Goal: Information Seeking & Learning: Find specific fact

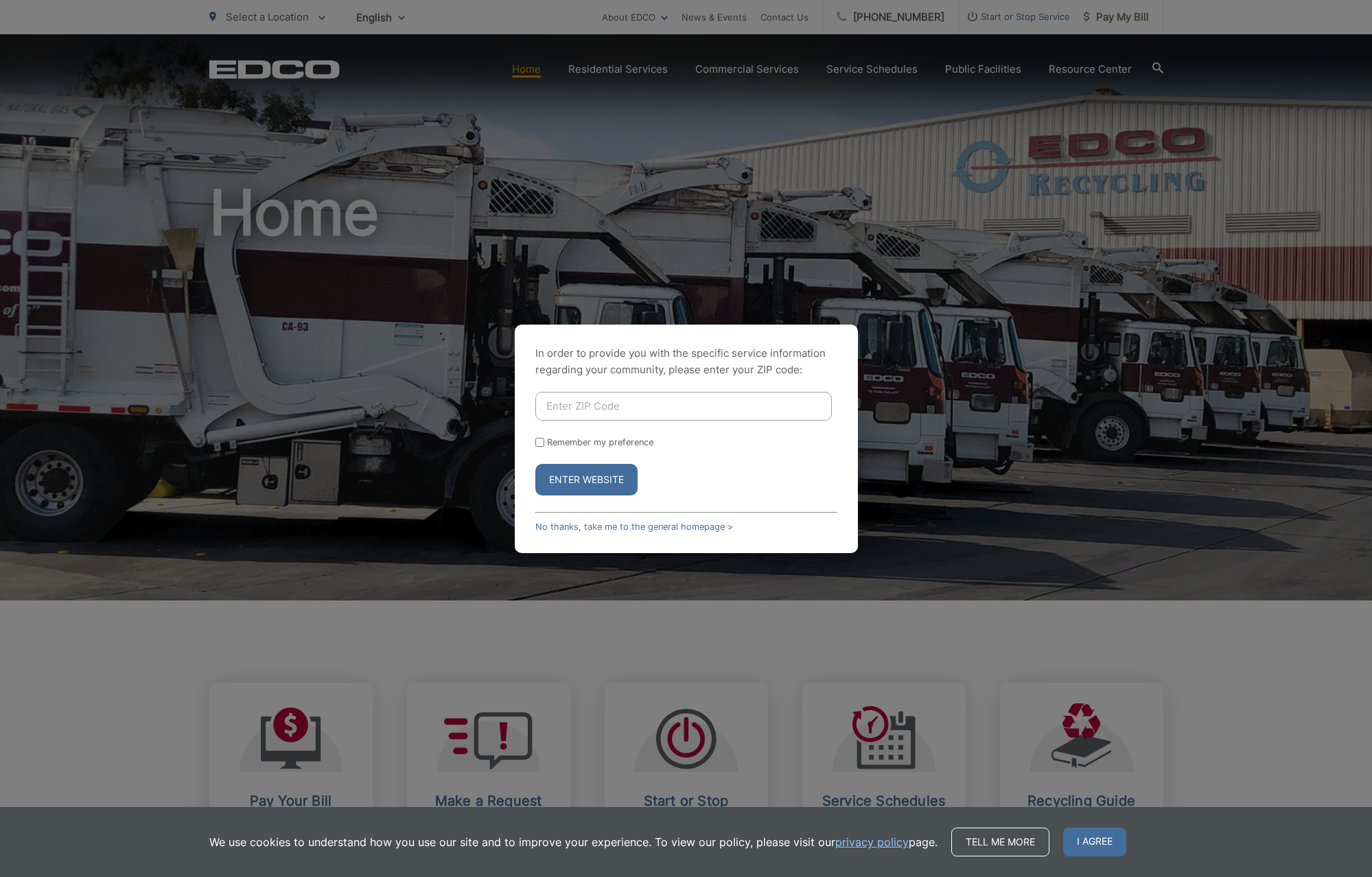
click at [558, 408] on input "Enter ZIP Code" at bounding box center [683, 406] width 296 height 29
type input "92019"
click at [558, 486] on button "Enter Website" at bounding box center [586, 480] width 103 height 31
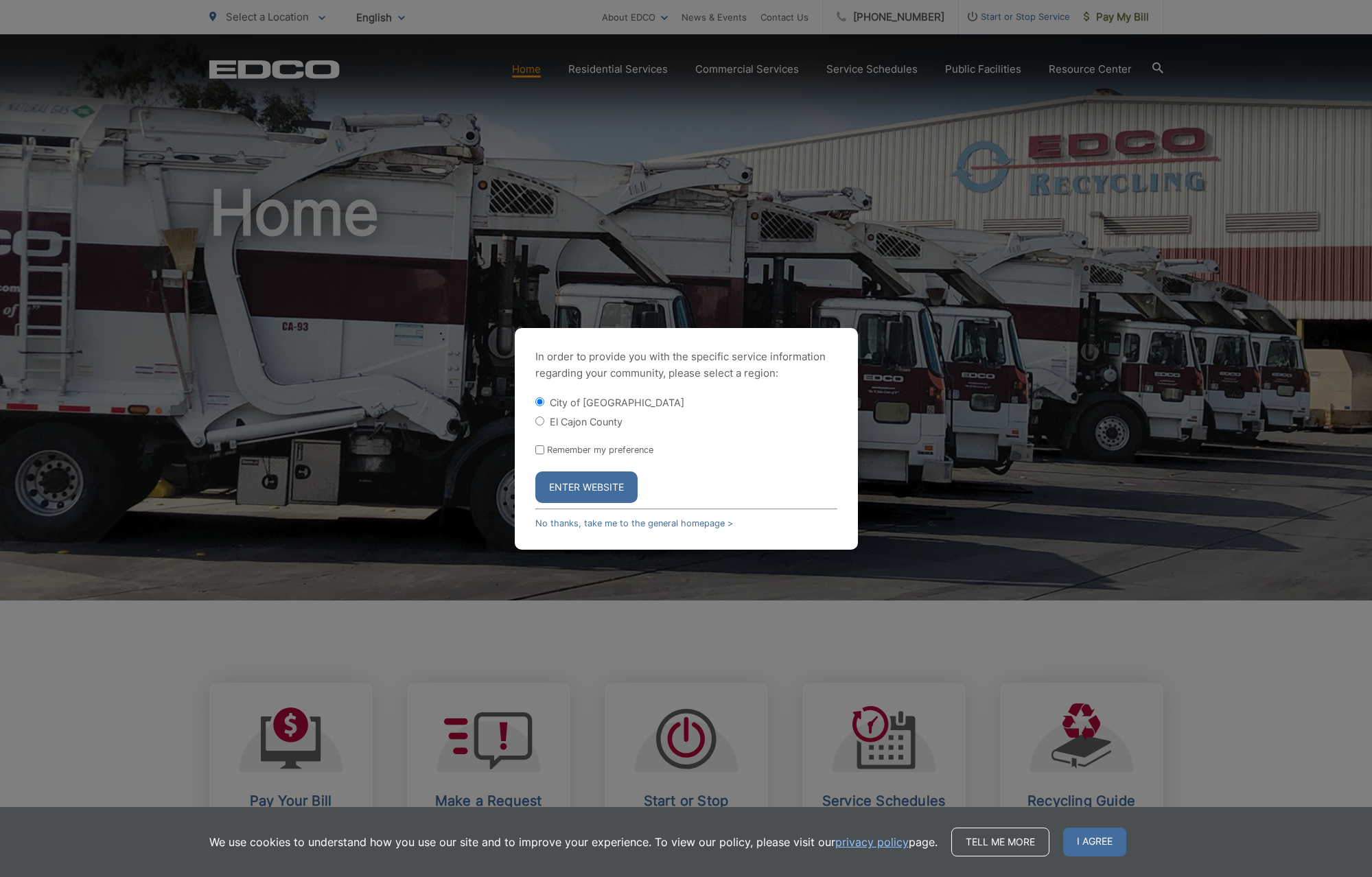
click at [538, 423] on input "El Cajon County" at bounding box center [540, 421] width 9 height 9
radio input "true"
click at [589, 485] on button "Enter Website" at bounding box center [586, 487] width 103 height 31
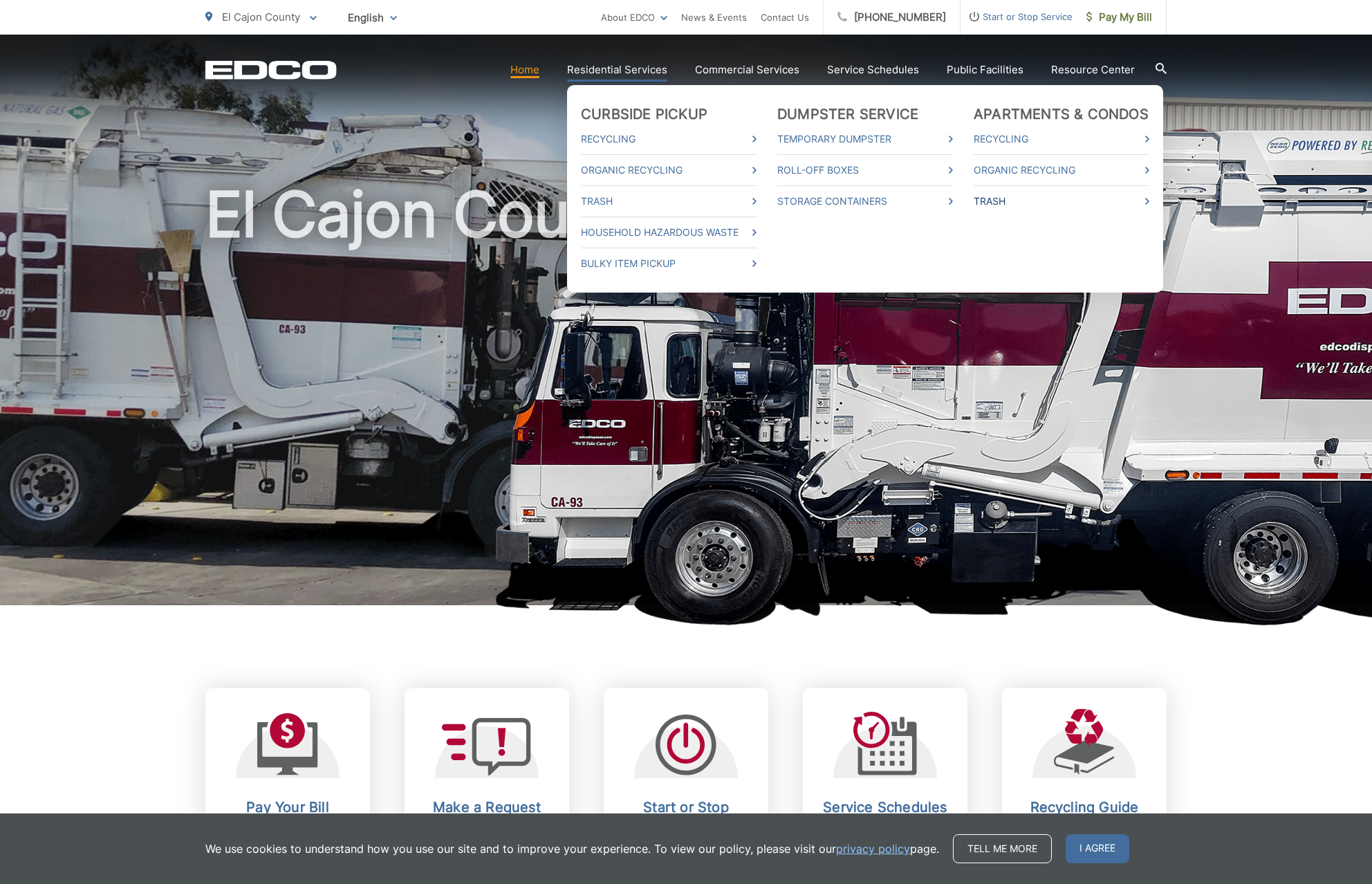
click at [1125, 207] on link "Trash" at bounding box center [1061, 201] width 176 height 17
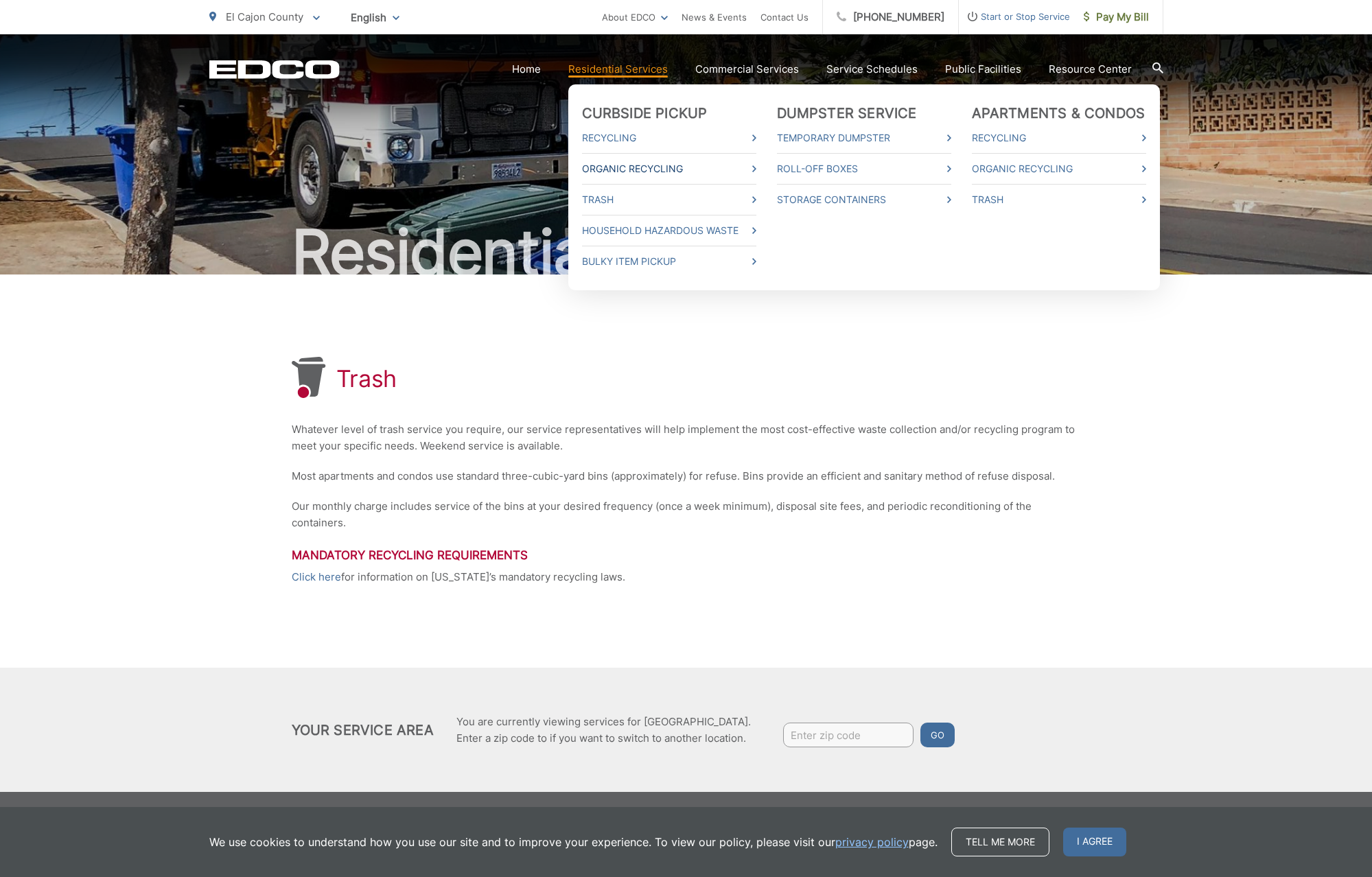
click at [652, 166] on link "Organic Recycling" at bounding box center [668, 169] width 174 height 16
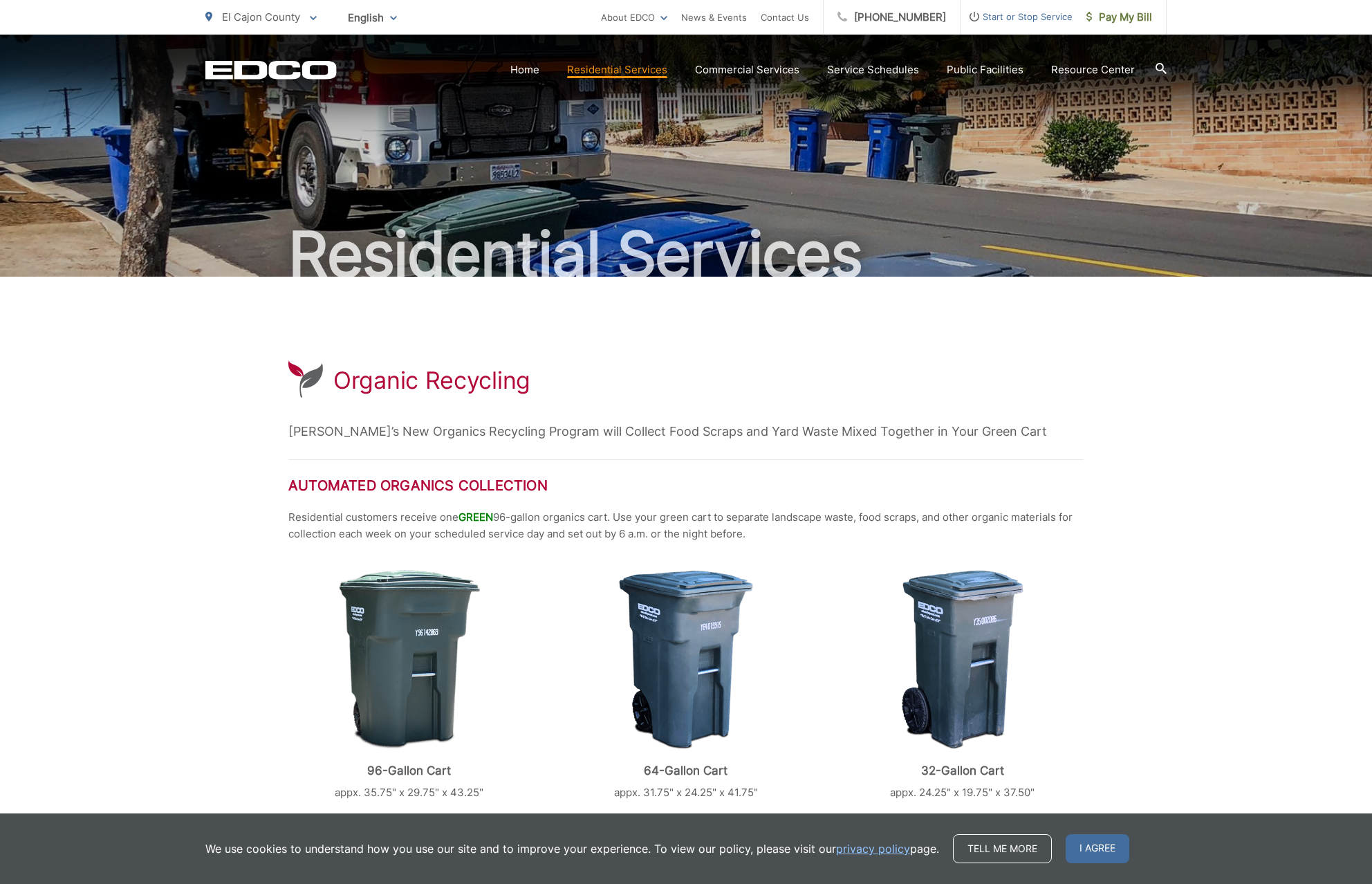
click at [1159, 69] on icon at bounding box center [1161, 68] width 11 height 11
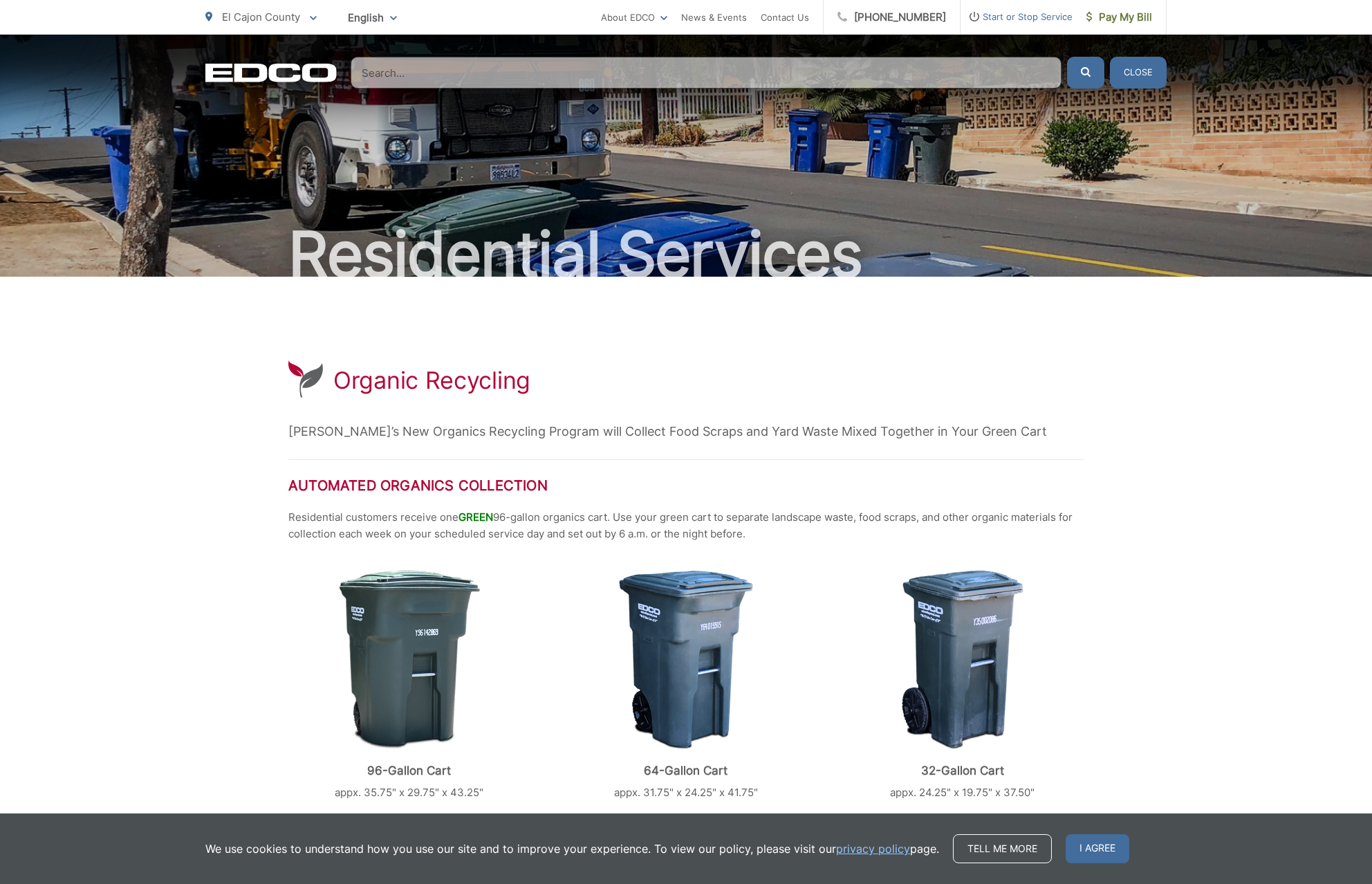
click at [477, 69] on input "Search" at bounding box center [706, 72] width 711 height 32
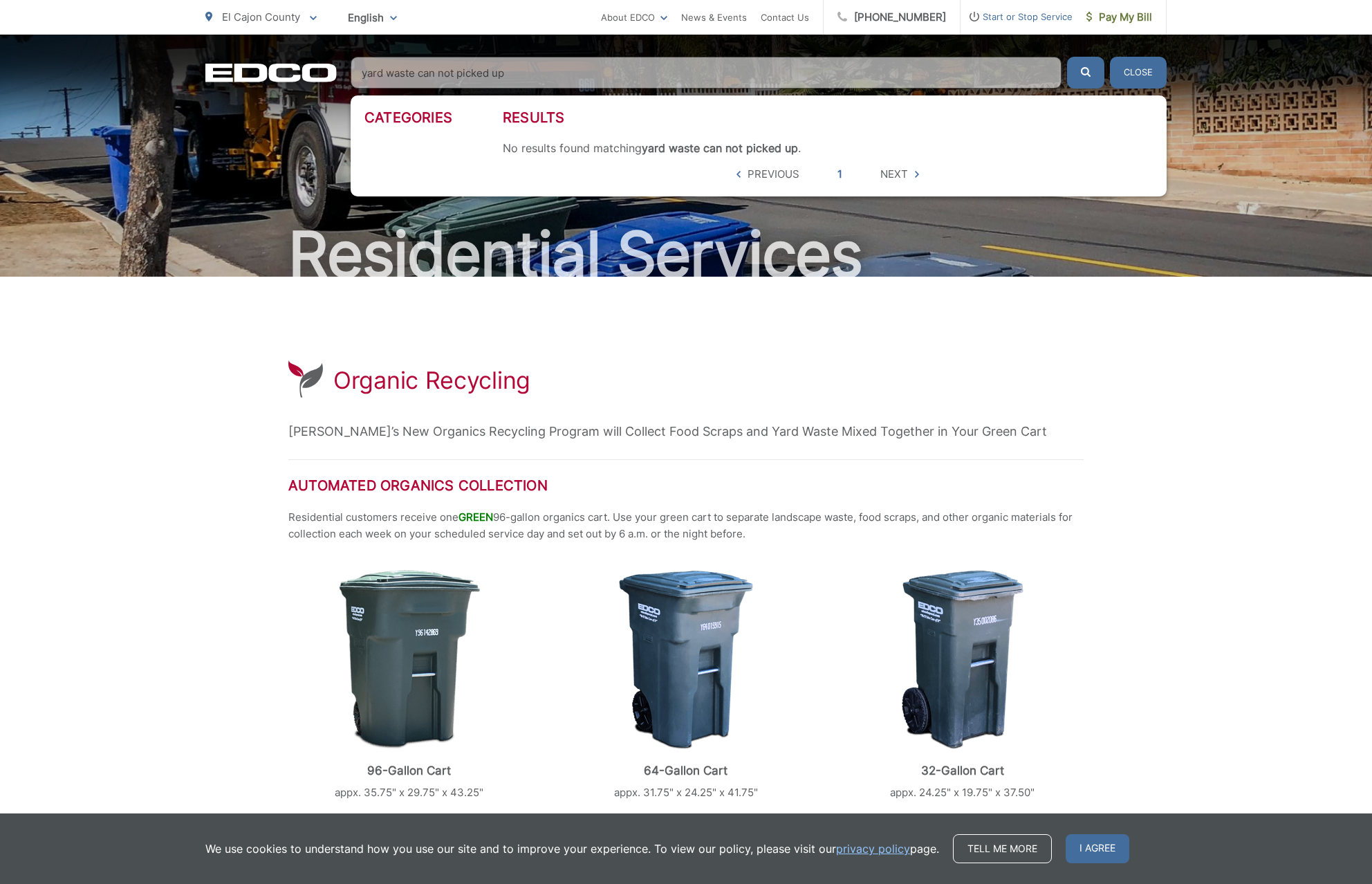
type input "yard waste can not picked up"
click at [1085, 72] on button "submit" at bounding box center [1086, 72] width 38 height 32
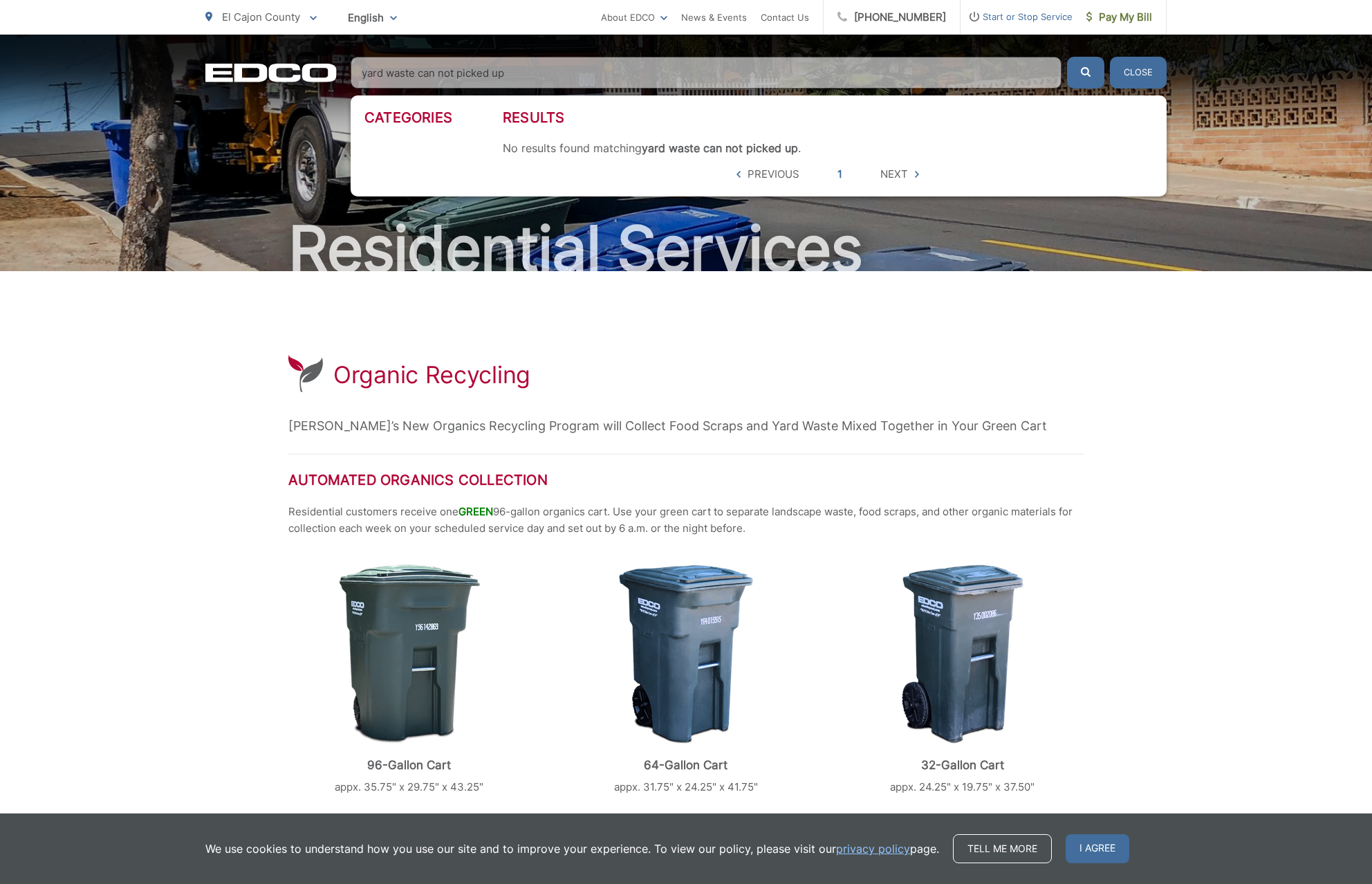
scroll to position [5, 0]
click at [1122, 69] on button "Close" at bounding box center [1137, 72] width 57 height 32
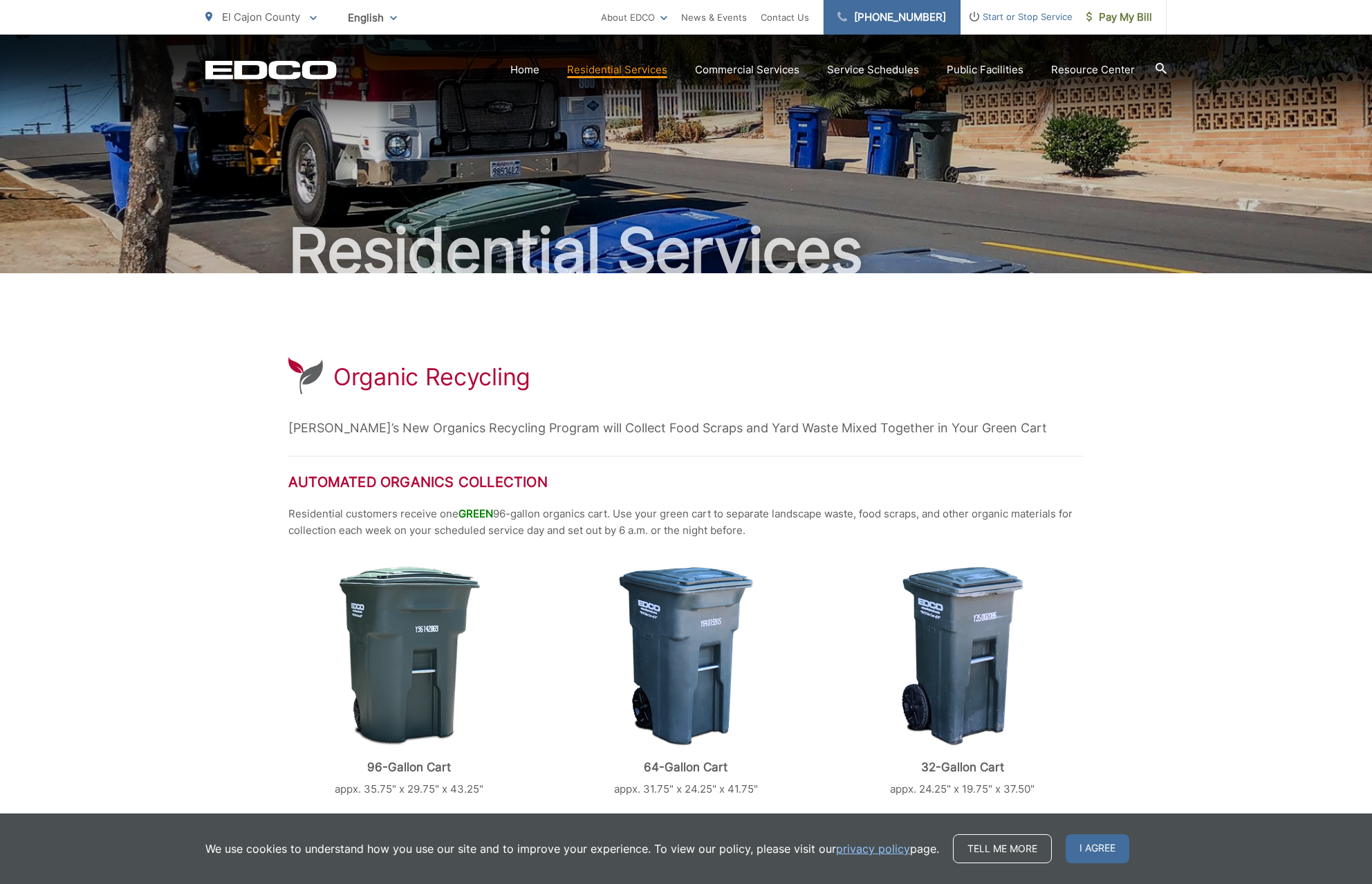
scroll to position [4, 0]
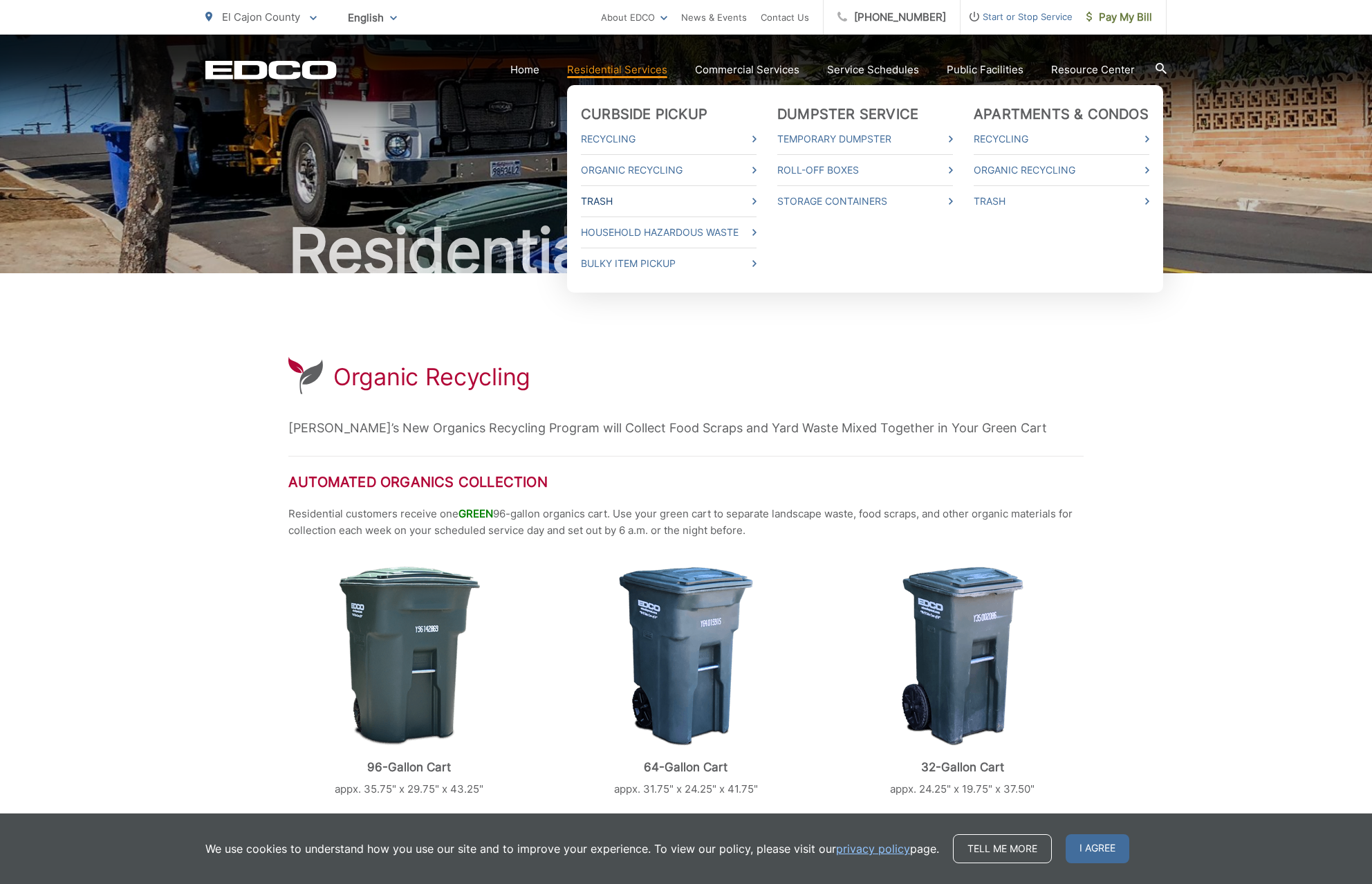
click at [757, 204] on icon at bounding box center [754, 201] width 5 height 7
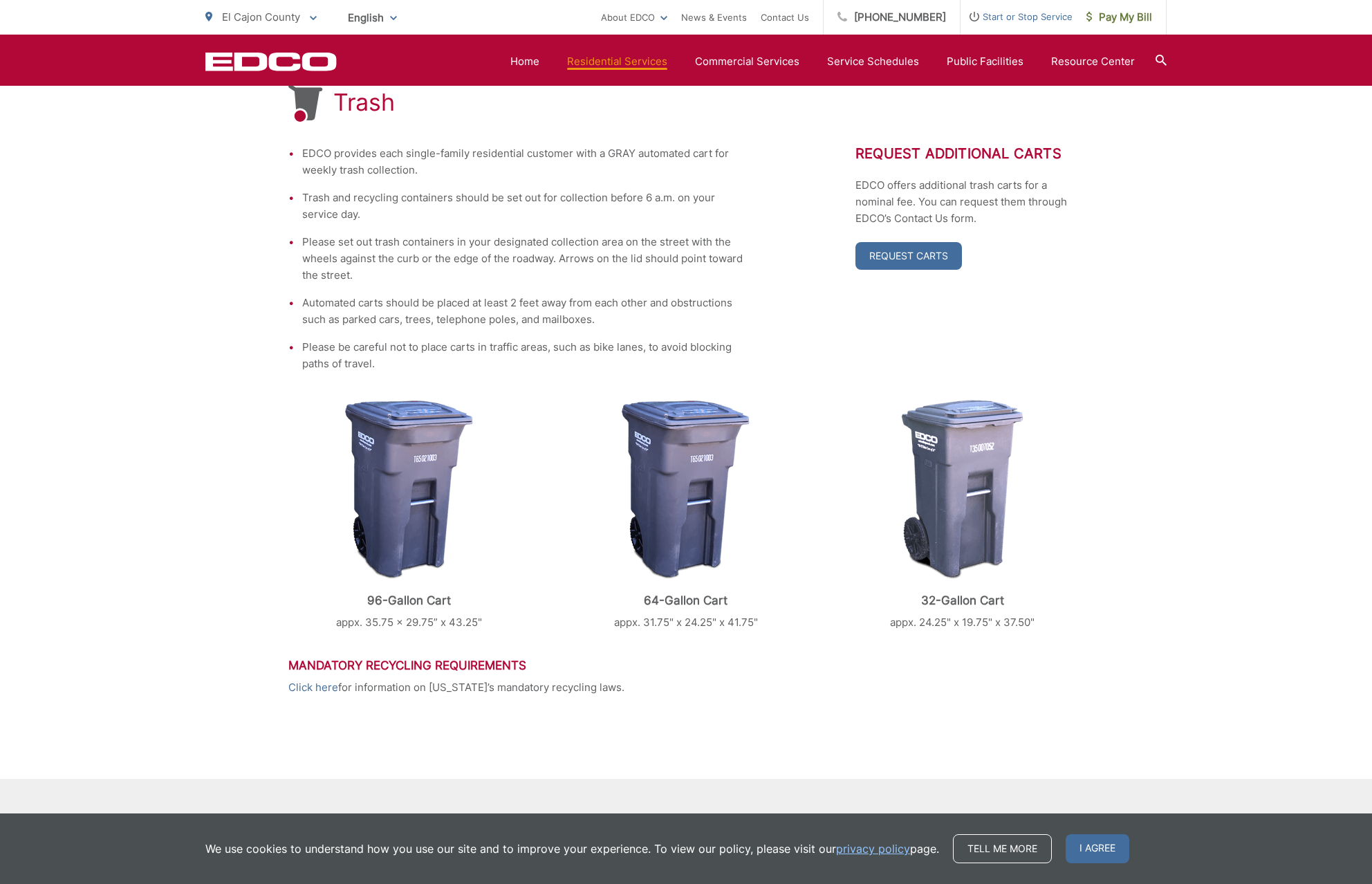
scroll to position [278, 0]
